Goal: Task Accomplishment & Management: Use online tool/utility

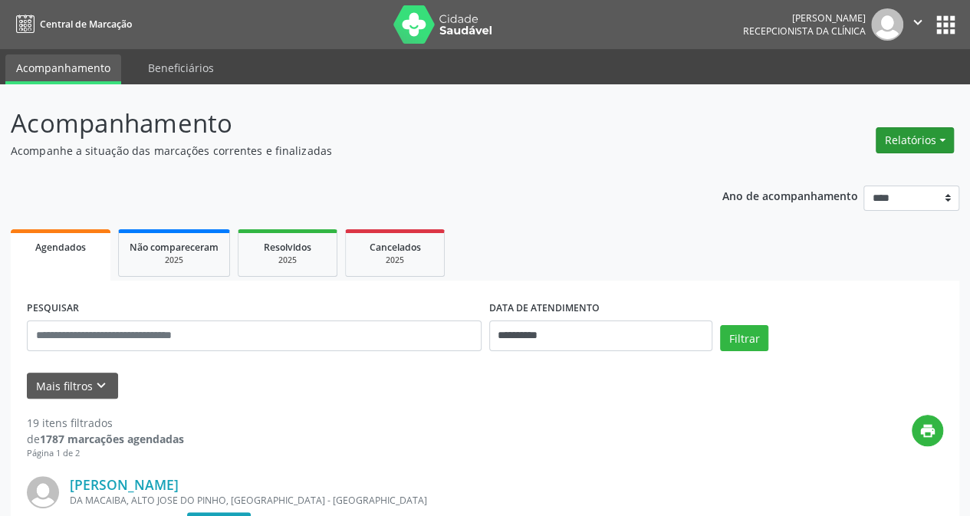
click at [924, 135] on button "Relatórios" at bounding box center [914, 140] width 78 height 26
click at [847, 176] on link "Agendamentos" at bounding box center [871, 172] width 165 height 21
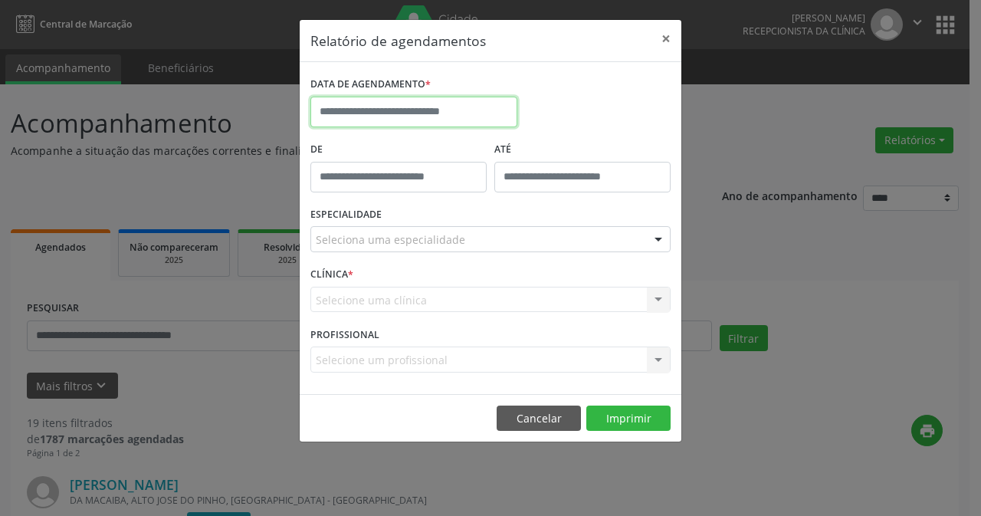
click at [452, 114] on input "text" at bounding box center [413, 112] width 207 height 31
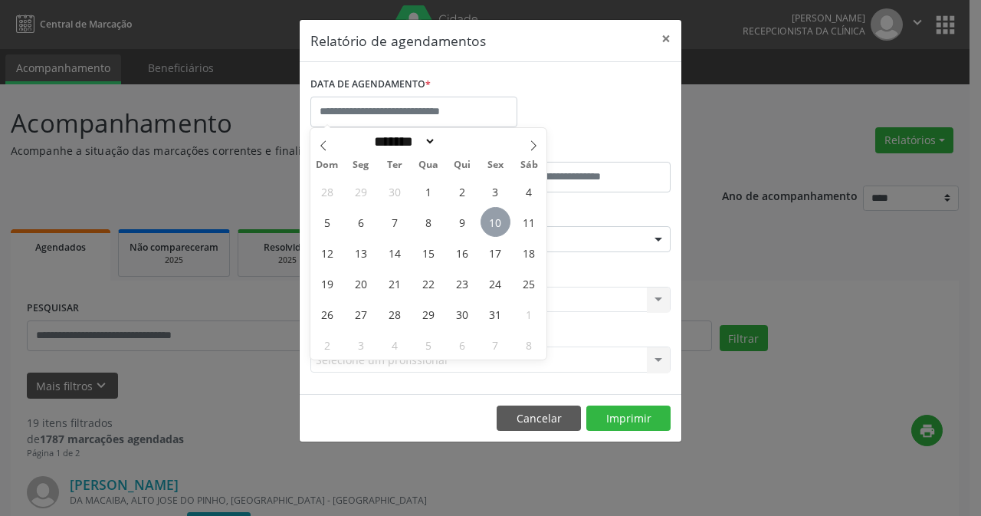
click at [497, 224] on span "10" at bounding box center [496, 222] width 30 height 30
type input "**********"
drag, startPoint x: 495, startPoint y: 224, endPoint x: 504, endPoint y: 222, distance: 9.5
click at [495, 224] on span "10" at bounding box center [496, 222] width 30 height 30
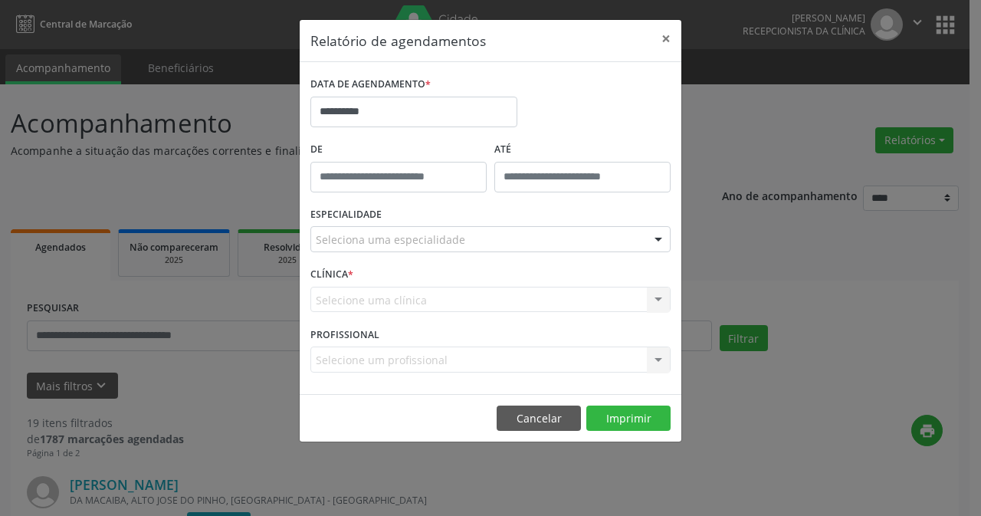
click at [661, 240] on div at bounding box center [658, 240] width 23 height 26
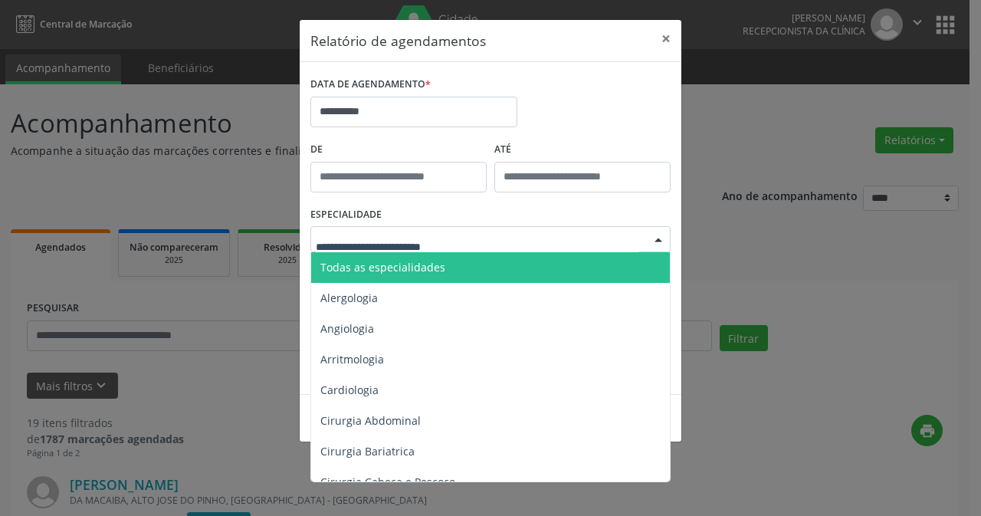
drag, startPoint x: 400, startPoint y: 268, endPoint x: 411, endPoint y: 262, distance: 12.4
click at [400, 267] on span "Todas as especialidades" at bounding box center [382, 267] width 125 height 15
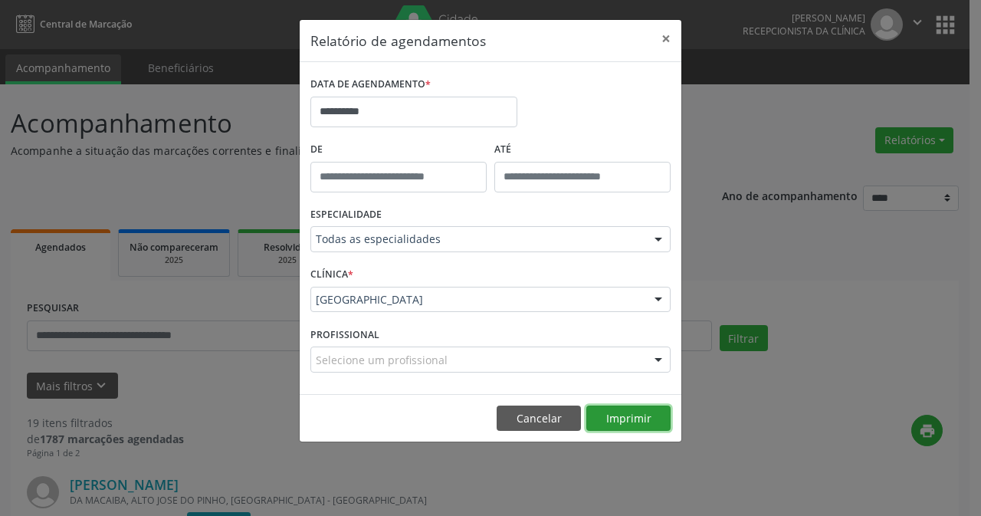
click at [622, 417] on button "Imprimir" at bounding box center [628, 418] width 84 height 26
